Goal: Task Accomplishment & Management: Manage account settings

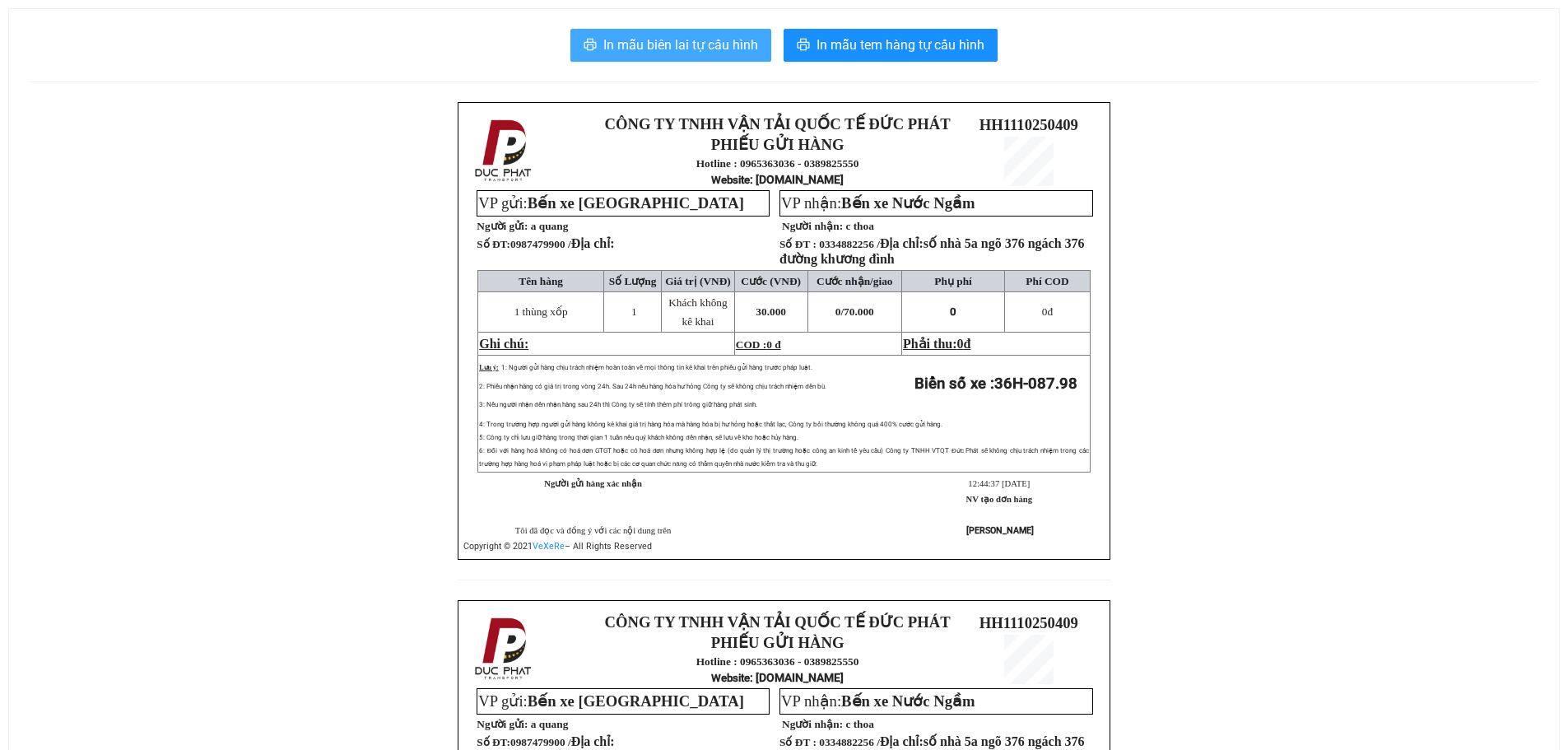
click at [730, 43] on span "In mẫu biên lai tự cấu hình" at bounding box center [680, 45] width 154 height 21
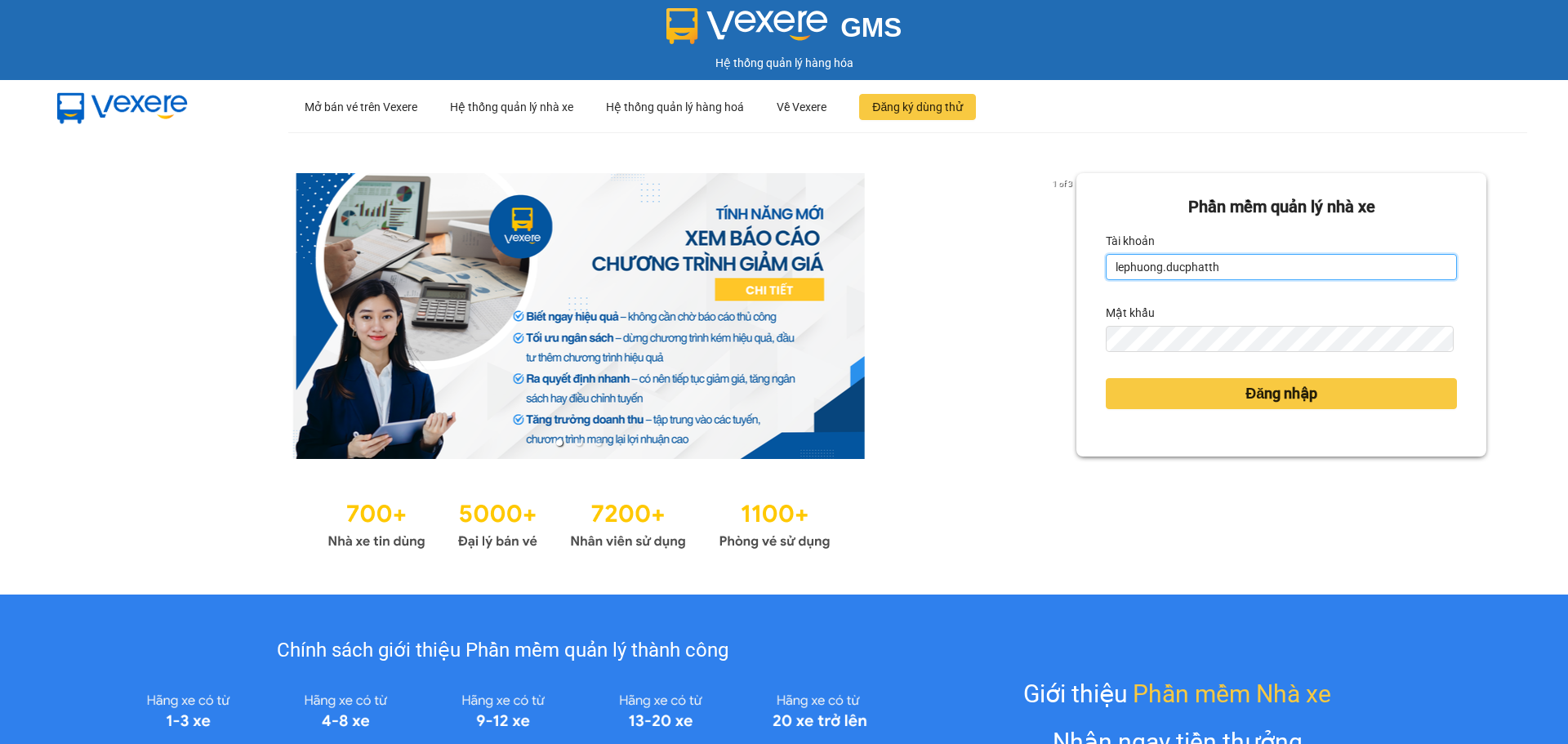
click at [1218, 270] on input "lephuong.ducphatth" at bounding box center [1281, 267] width 351 height 26
type input "ltmai.ducphatth"
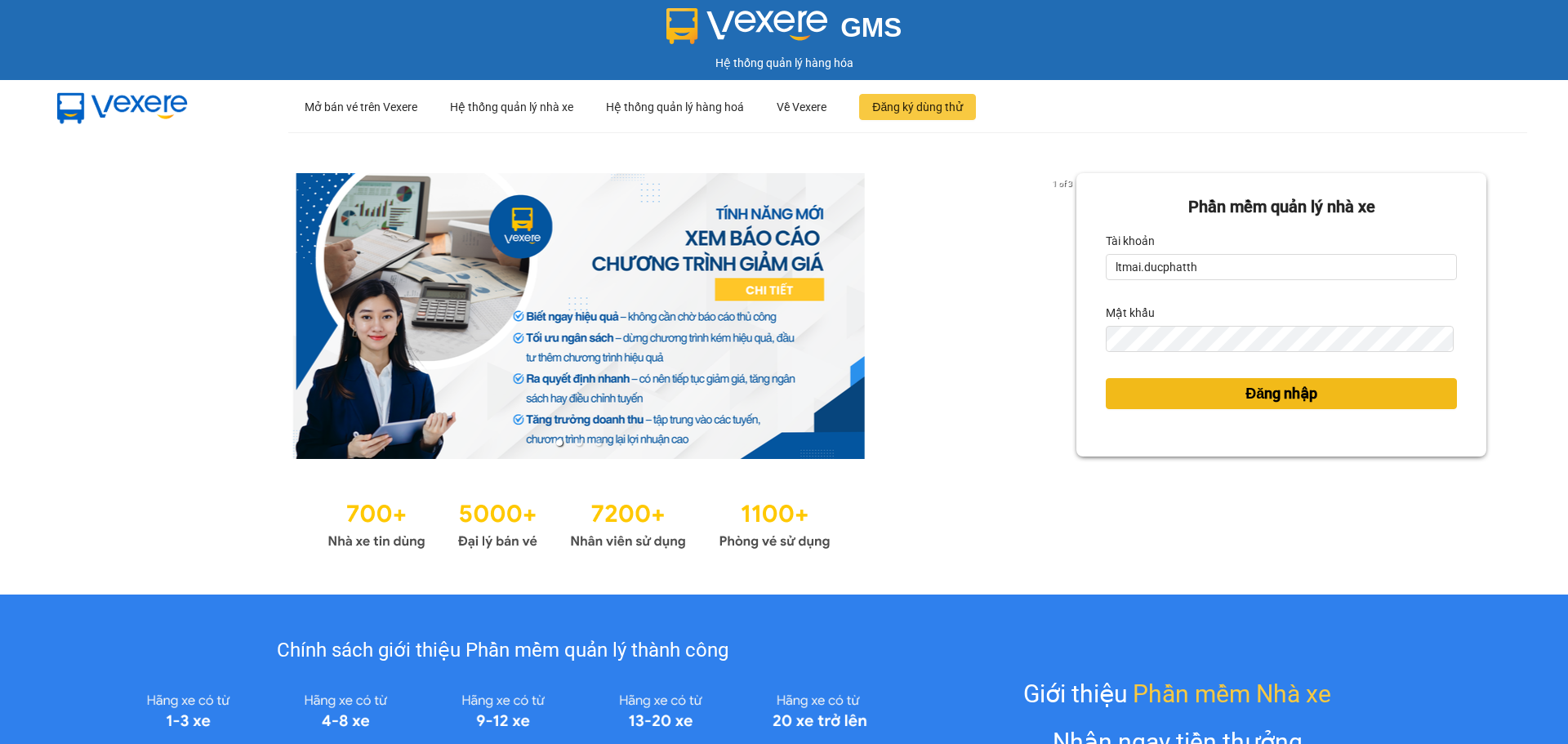
click at [1268, 390] on span "Đăng nhập" at bounding box center [1281, 393] width 72 height 23
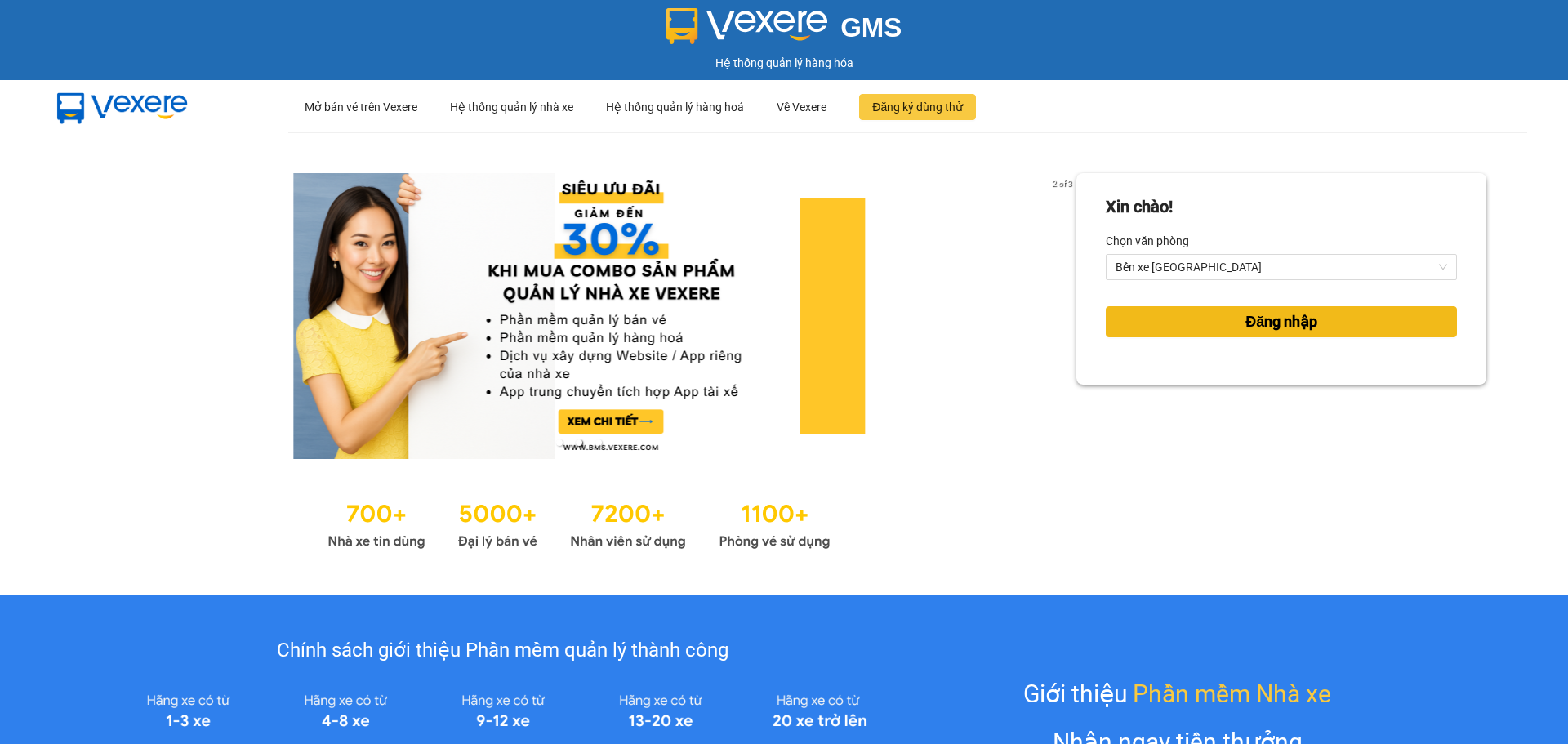
click at [1267, 309] on button "Đăng nhập" at bounding box center [1281, 322] width 351 height 31
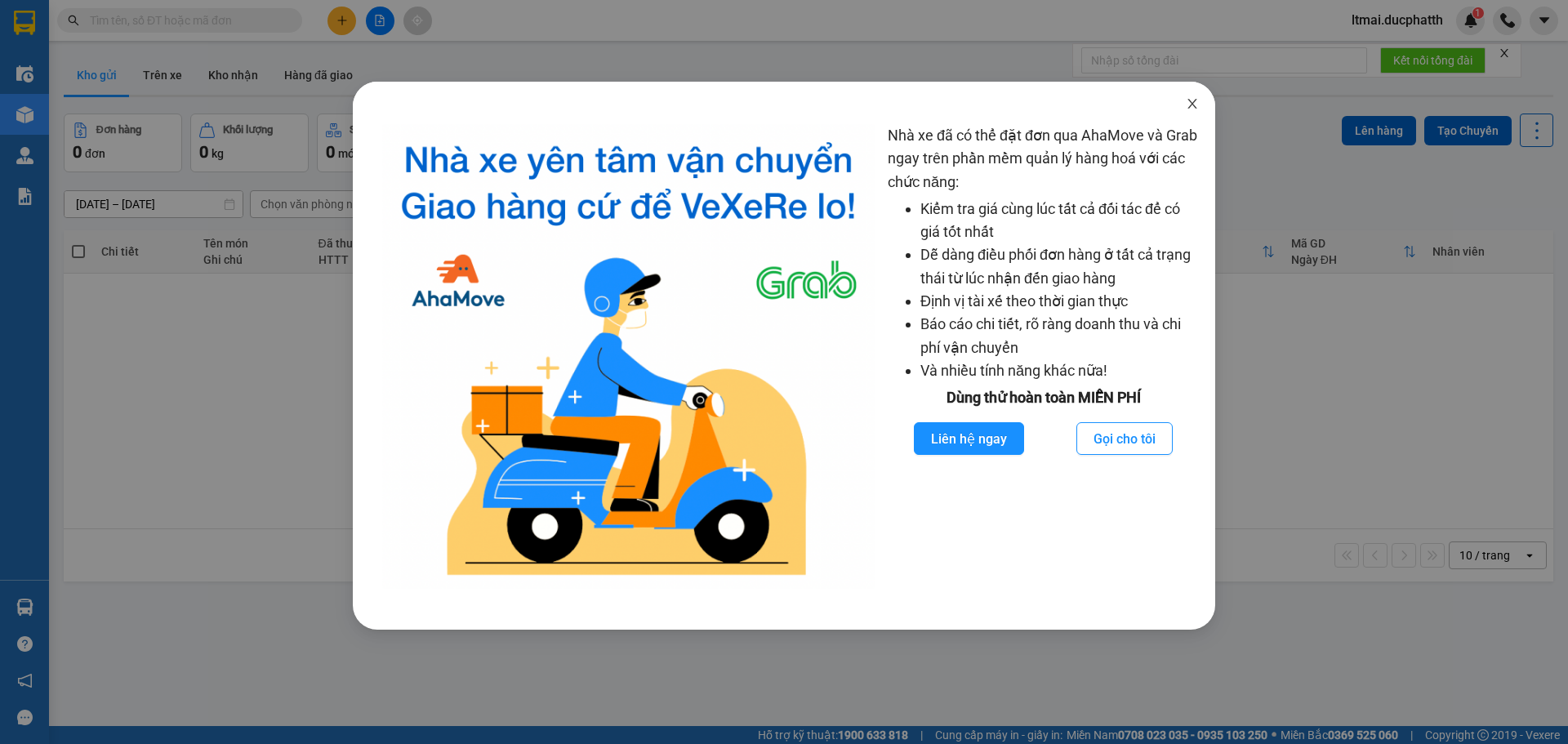
click at [1189, 109] on icon "close" at bounding box center [1191, 104] width 9 height 10
